Goal: Task Accomplishment & Management: Manage account settings

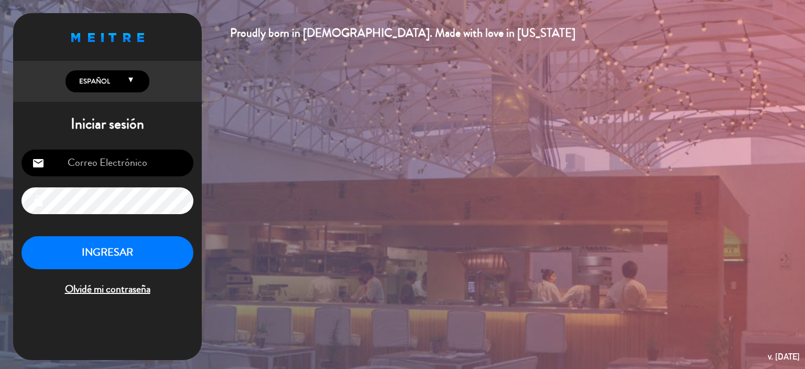
type input "[EMAIL_ADDRESS][DOMAIN_NAME]"
click at [117, 245] on button "INGRESAR" at bounding box center [108, 252] width 172 height 33
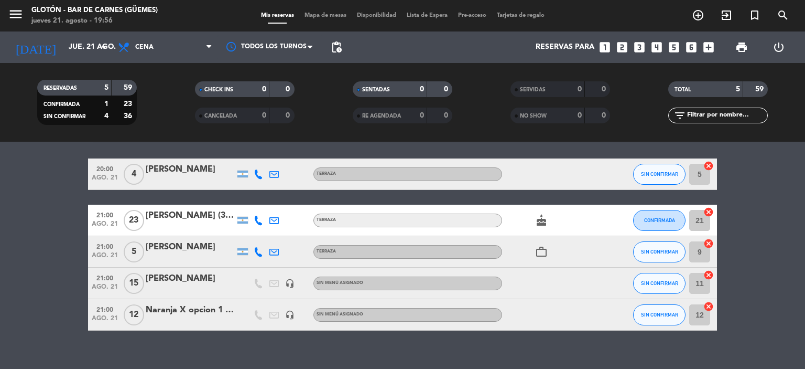
scroll to position [45, 0]
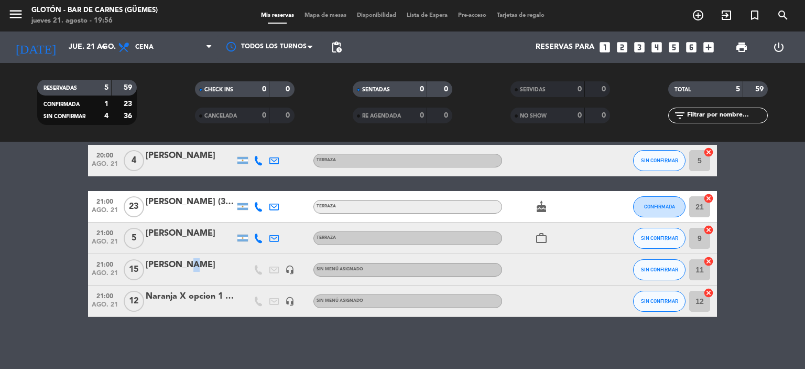
drag, startPoint x: 196, startPoint y: 267, endPoint x: 188, endPoint y: 262, distance: 9.0
click at [188, 262] on div "[PERSON_NAME]" at bounding box center [190, 265] width 89 height 14
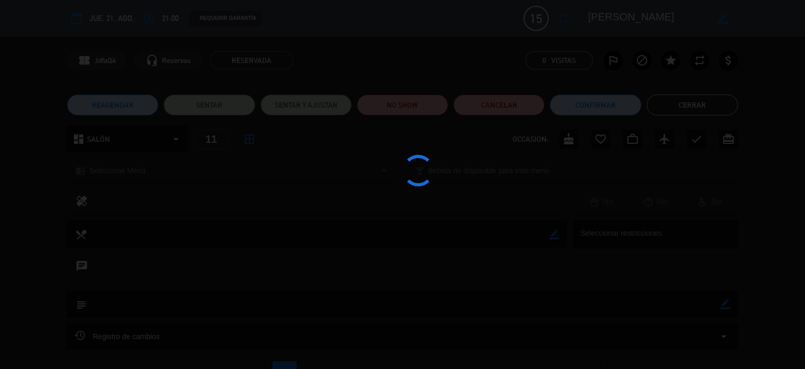
click at [188, 262] on div at bounding box center [402, 184] width 805 height 369
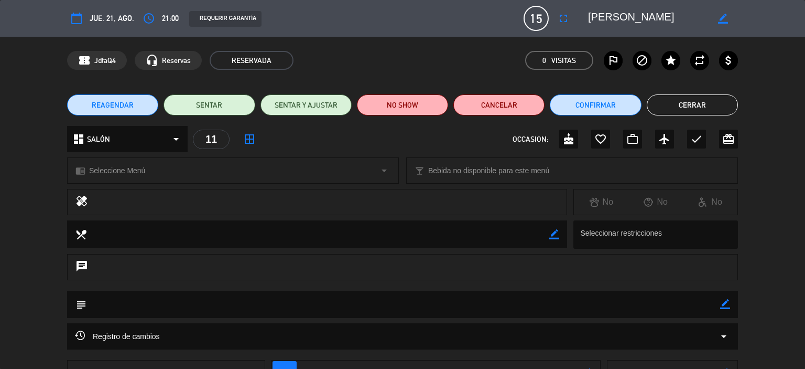
drag, startPoint x: 723, startPoint y: 119, endPoint x: 715, endPoint y: 110, distance: 11.9
click at [720, 116] on div "REAGENDAR SENTAR SENTAR Y AJUSTAR NO SHOW Cancelar Confirmar Cerrar" at bounding box center [402, 105] width 805 height 42
click at [711, 107] on button "Cerrar" at bounding box center [692, 104] width 91 height 21
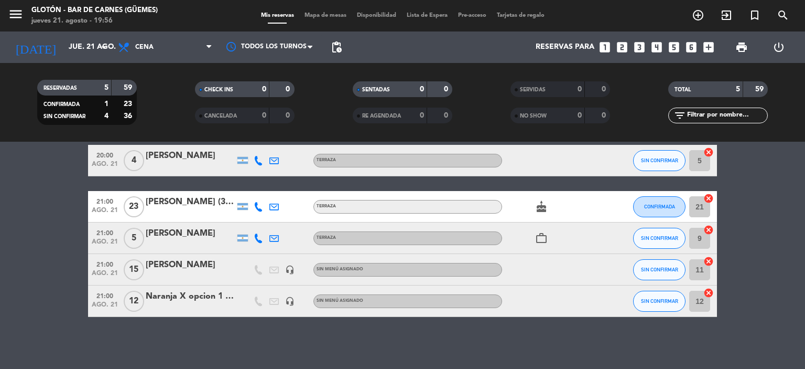
click at [209, 202] on div "[PERSON_NAME] (30 personas en total)" at bounding box center [190, 202] width 89 height 14
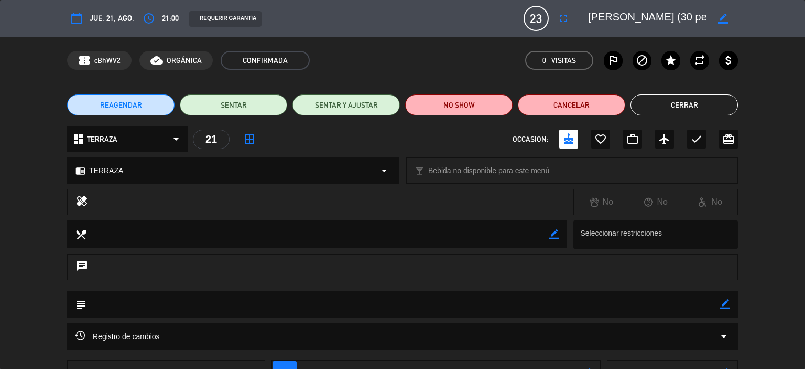
click at [678, 105] on button "Cerrar" at bounding box center [685, 104] width 108 height 21
